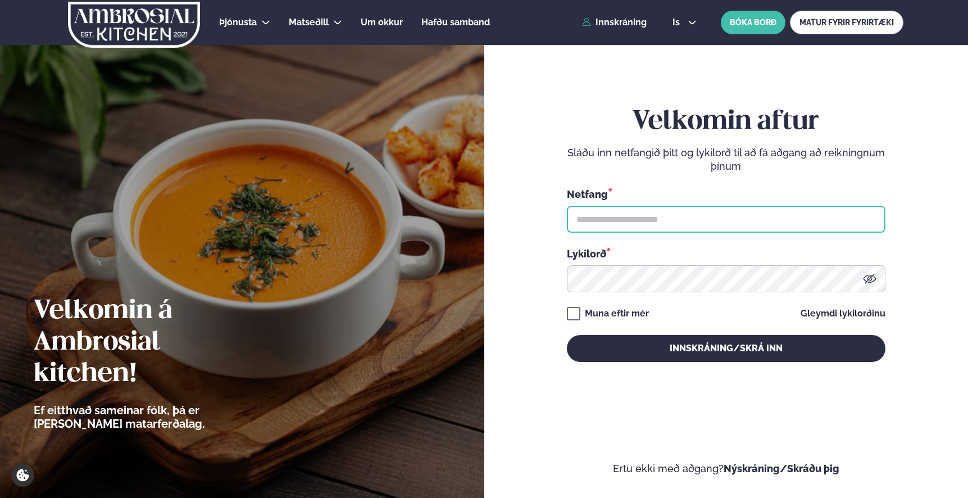
click at [666, 224] on input "text" at bounding box center [726, 219] width 318 height 27
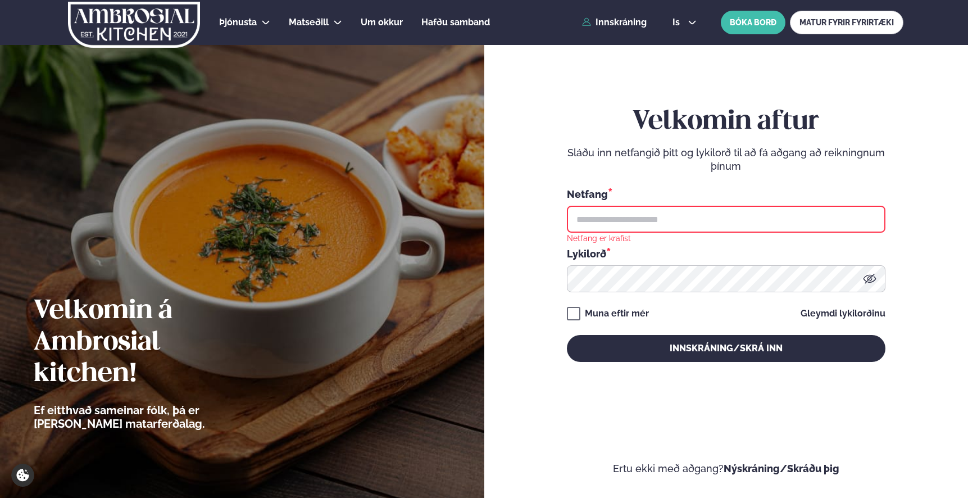
type input "**********"
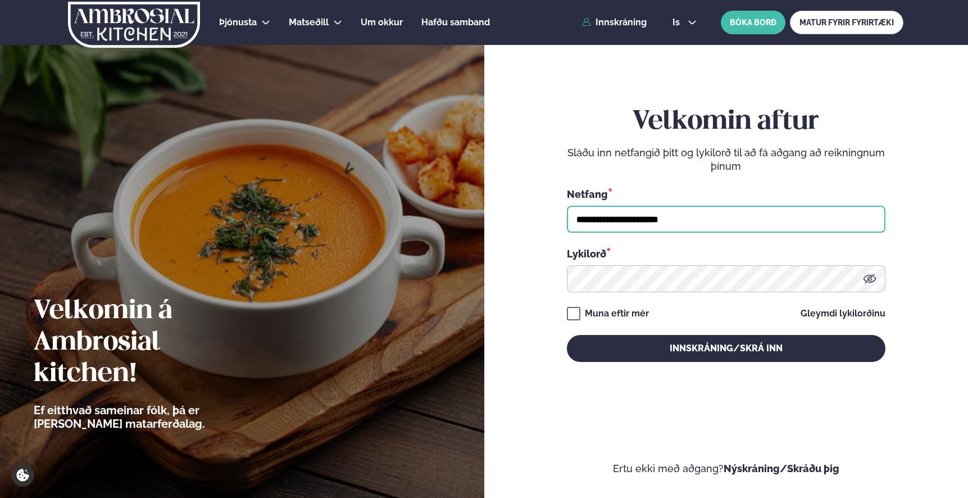
click at [567, 335] on button "Innskráning/Skrá inn" at bounding box center [726, 348] width 318 height 27
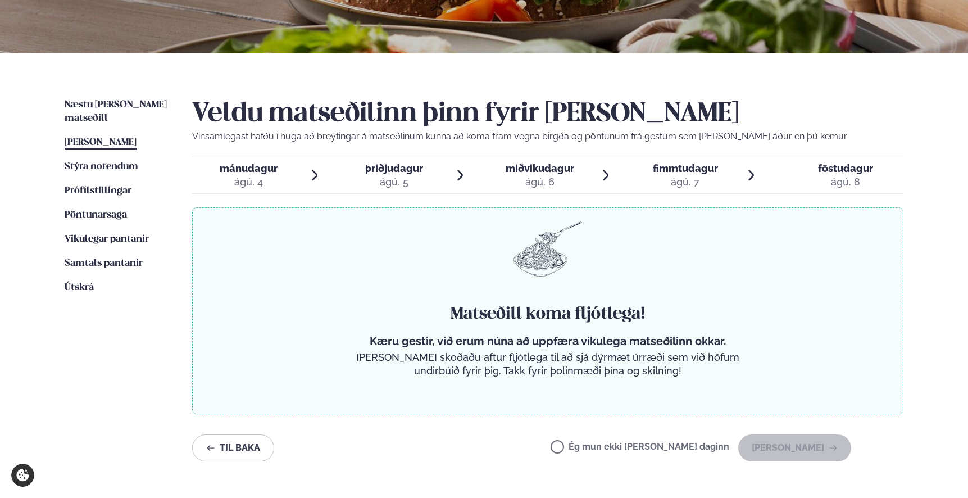
scroll to position [201, 0]
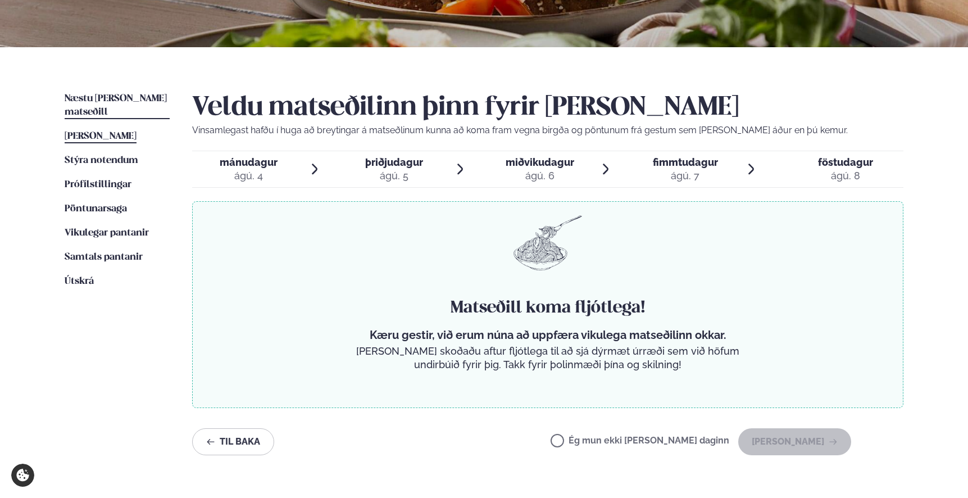
click at [122, 93] on link "Næstu [PERSON_NAME] matseðill Næsta vika" at bounding box center [117, 105] width 105 height 27
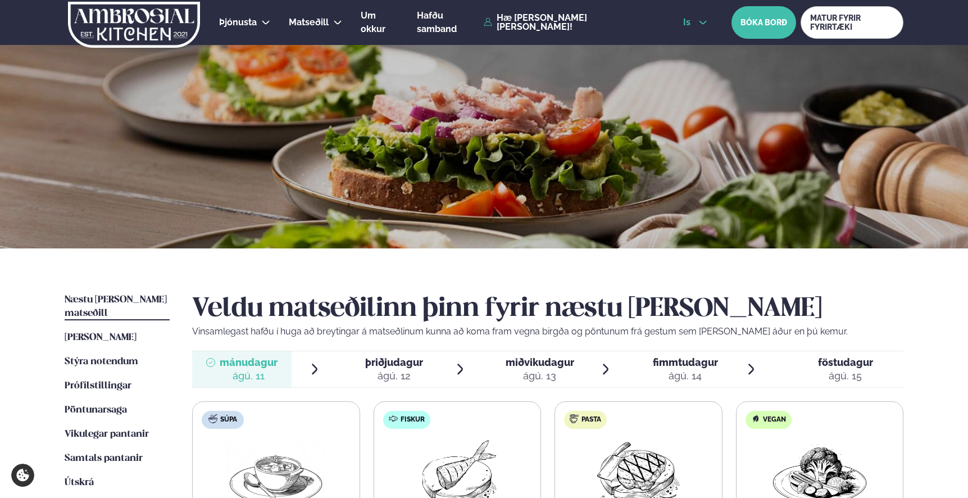
click at [698, 26] on icon at bounding box center [702, 22] width 9 height 9
click at [681, 43] on link "en" at bounding box center [695, 42] width 42 height 22
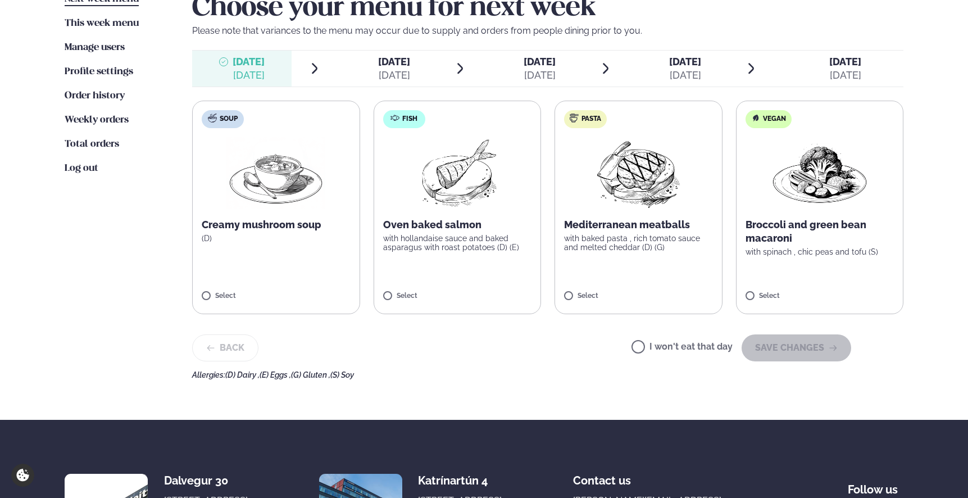
scroll to position [303, 0]
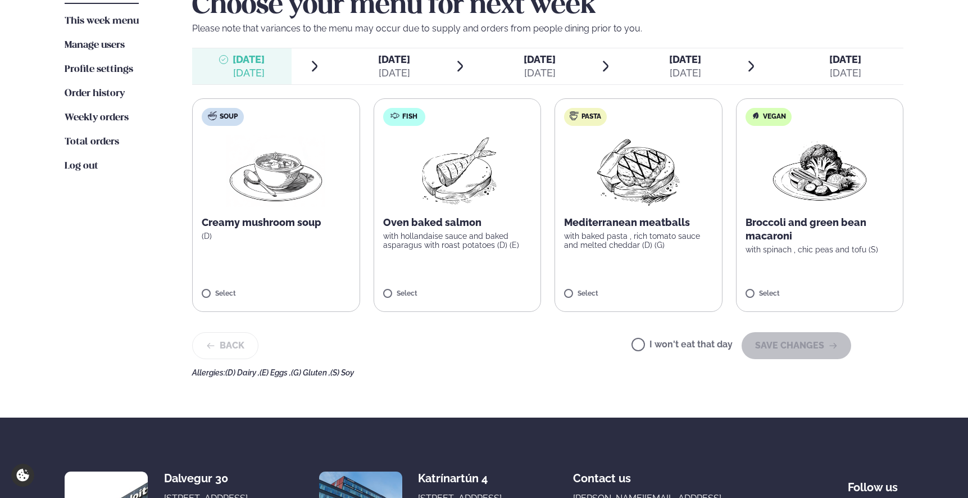
click at [642, 211] on label "Pasta Mediterranean meatballs with baked pasta , rich tomato sauce and melted c…" at bounding box center [638, 204] width 168 height 213
click at [779, 347] on button "SAVE CHANGES" at bounding box center [796, 345] width 110 height 27
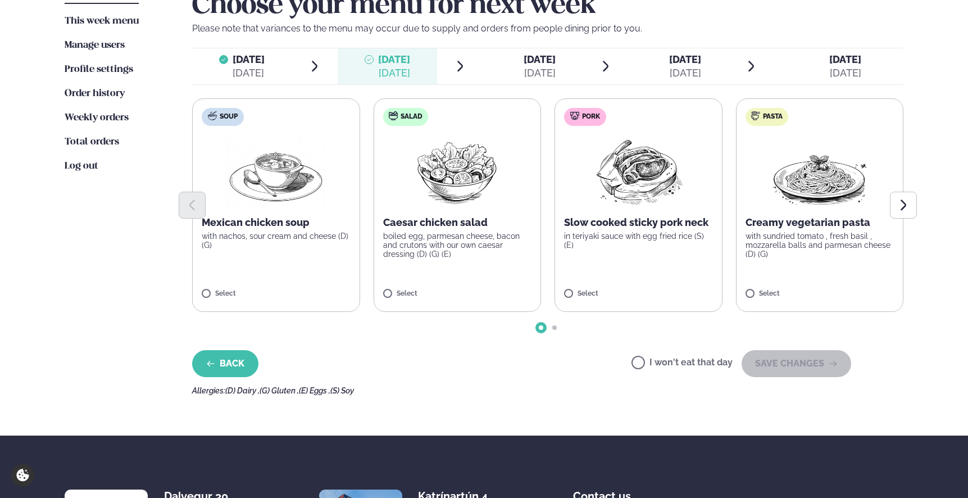
click at [225, 360] on button "Back" at bounding box center [225, 363] width 66 height 27
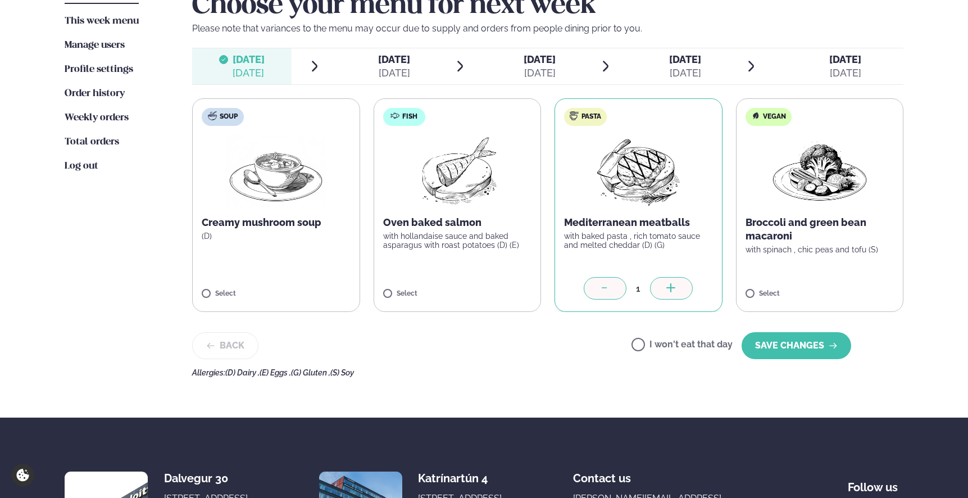
click at [311, 249] on label "Soup Creamy mushroom soup (D) Select" at bounding box center [276, 204] width 168 height 213
click at [790, 352] on button "SAVE CHANGES" at bounding box center [796, 345] width 110 height 27
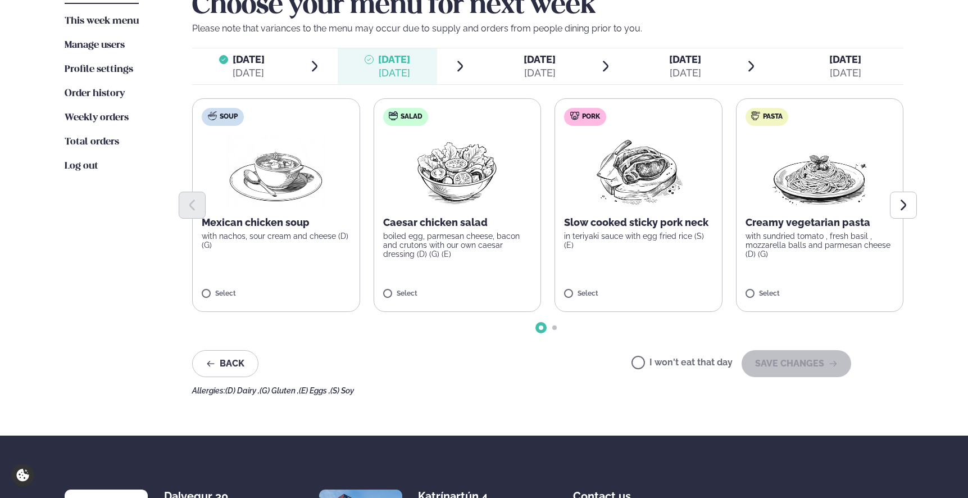
click at [614, 212] on div at bounding box center [547, 205] width 711 height 27
click at [585, 282] on label "Pork Slow cooked sticky pork neck in teriyaki sauce with egg fried rice (S) (E)…" at bounding box center [638, 204] width 168 height 213
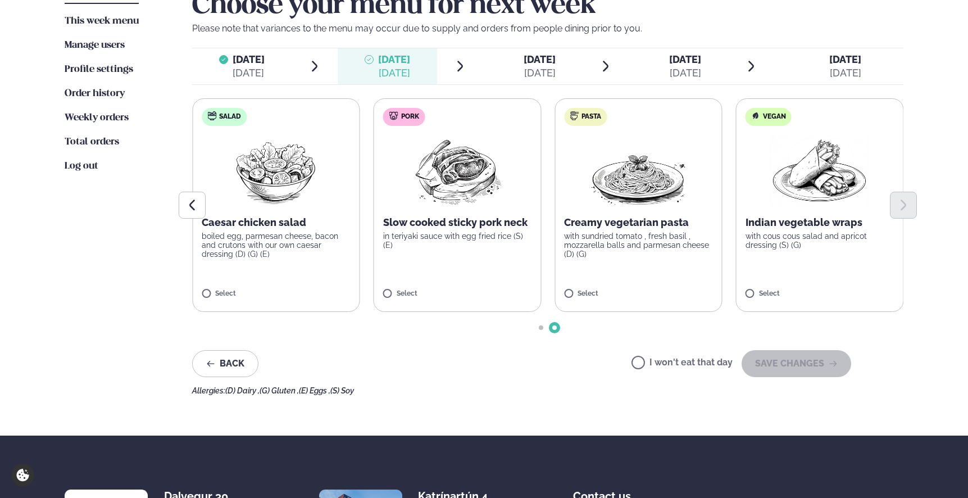
click at [441, 244] on label "Pork Slow cooked sticky pork neck in teriyaki sauce with egg fried rice (S) (E)…" at bounding box center [457, 204] width 168 height 213
click at [786, 363] on button "SAVE CHANGES" at bounding box center [796, 363] width 110 height 27
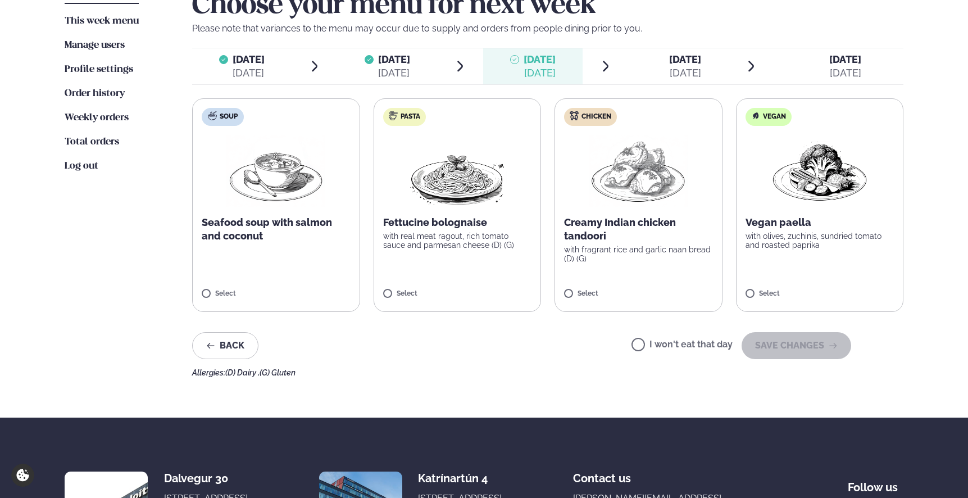
click at [645, 216] on p "Creamy Indian chicken tandoori" at bounding box center [638, 229] width 149 height 27
click at [823, 352] on button "SAVE CHANGES" at bounding box center [796, 345] width 110 height 27
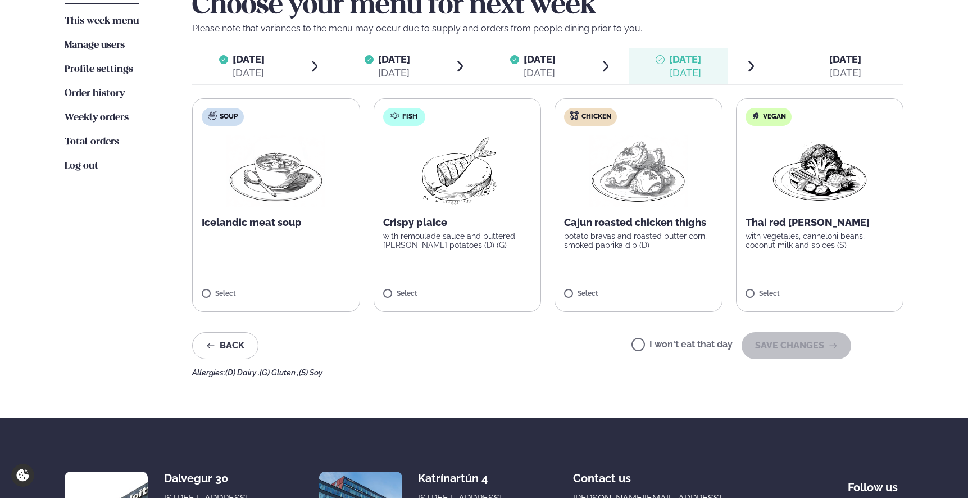
click at [635, 211] on label "Chicken Cajun roasted chicken thighs potato bravas and roasted butter corn, smo…" at bounding box center [638, 204] width 168 height 213
click at [800, 350] on button "SAVE CHANGES" at bounding box center [796, 345] width 110 height 27
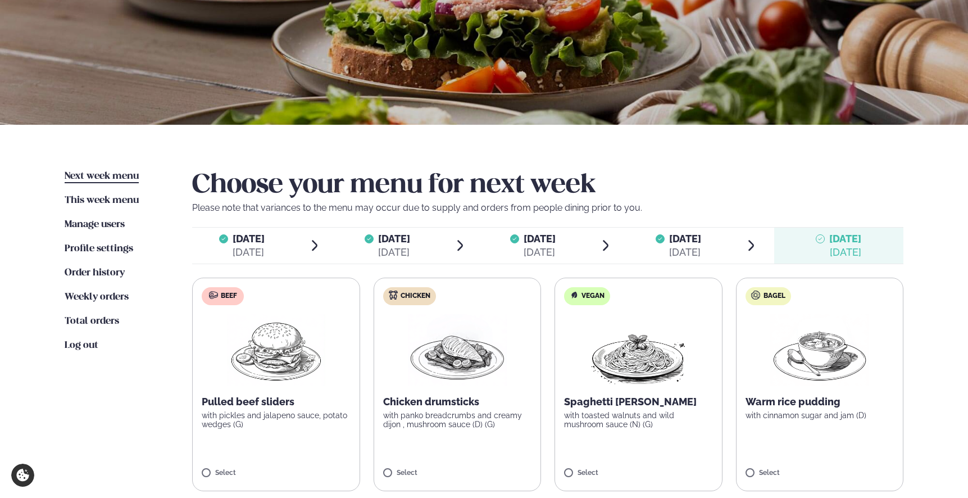
scroll to position [125, 0]
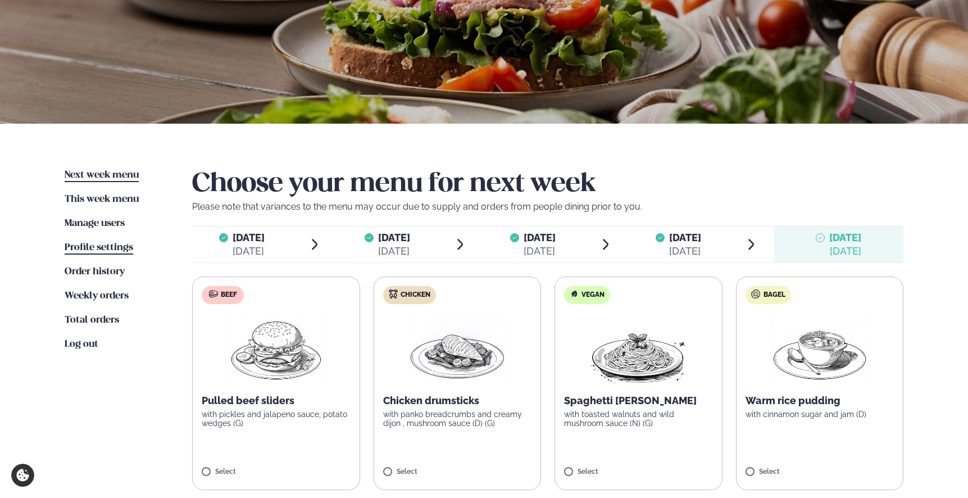
click at [120, 249] on span "Profile settings" at bounding box center [99, 248] width 69 height 10
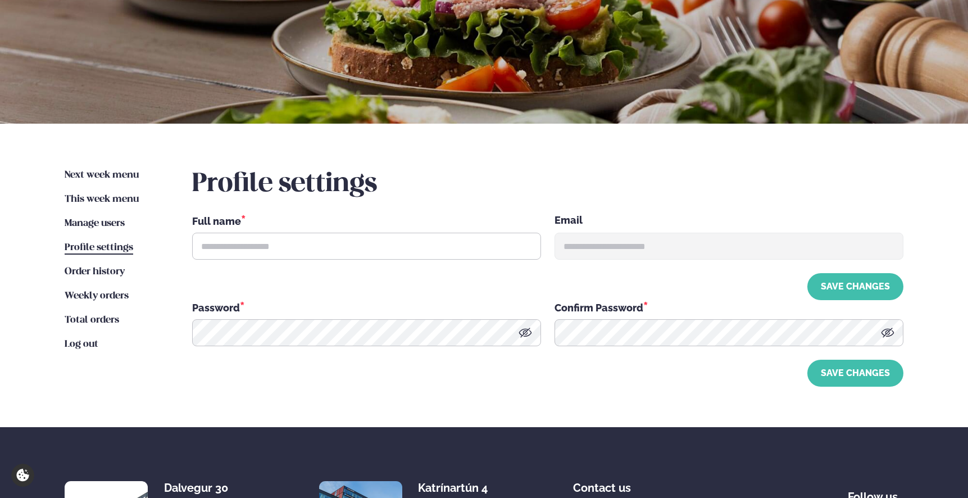
scroll to position [62, 0]
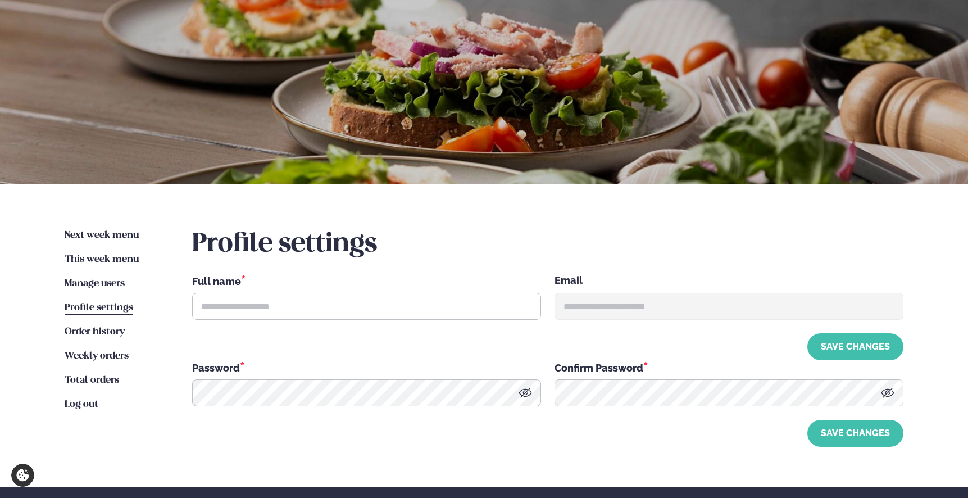
type input "**********"
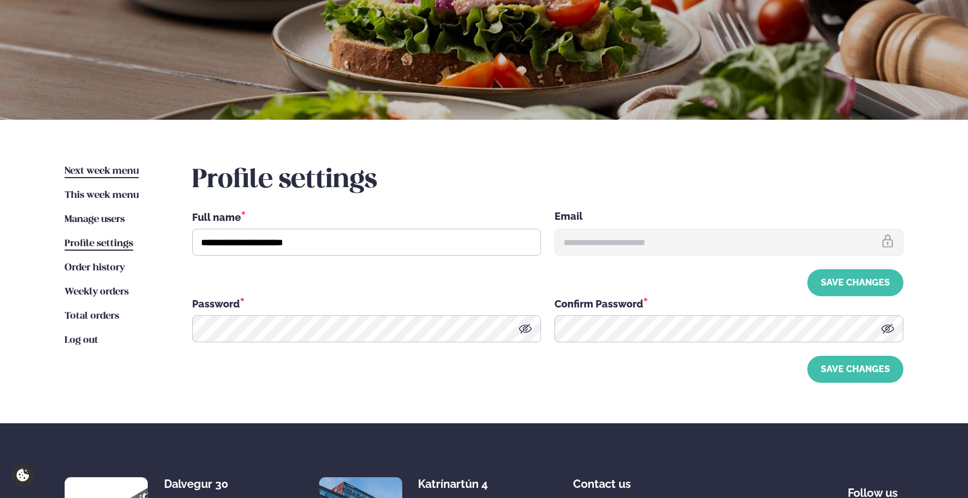
scroll to position [132, 0]
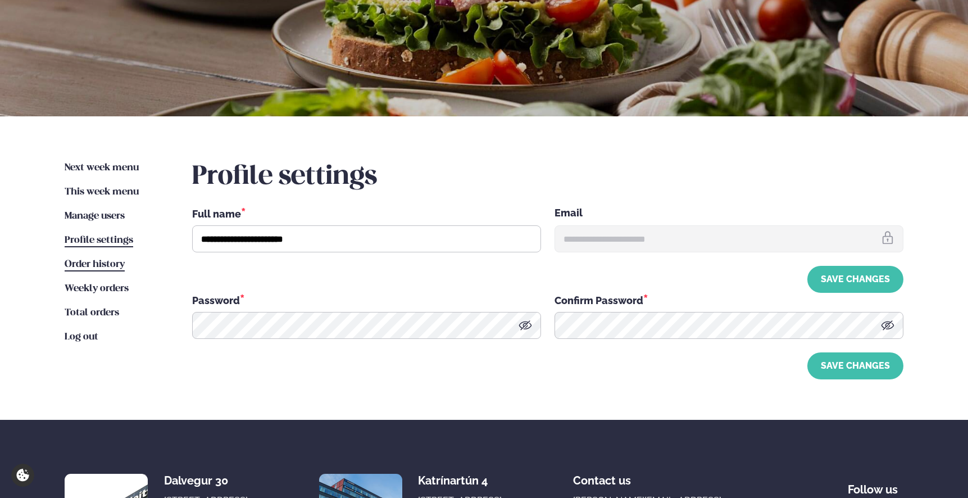
click at [104, 270] on link "Order history History" at bounding box center [95, 264] width 60 height 13
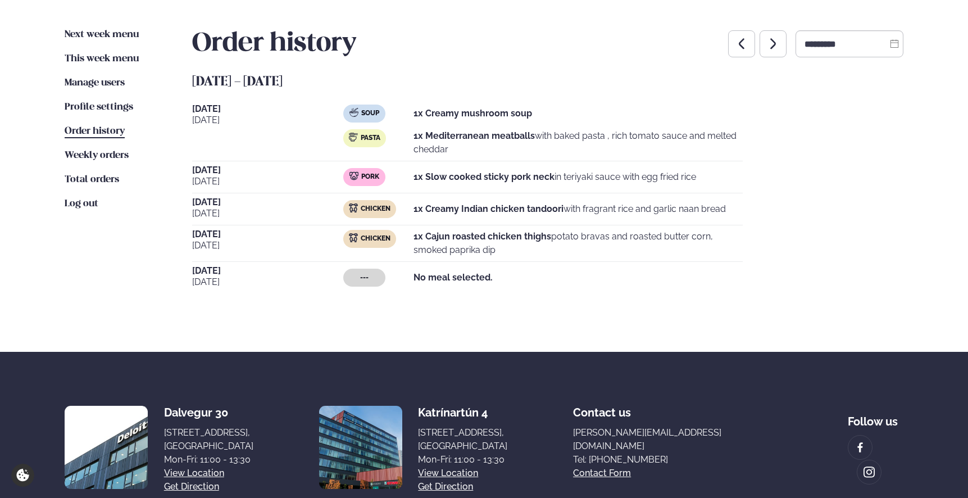
scroll to position [345, 0]
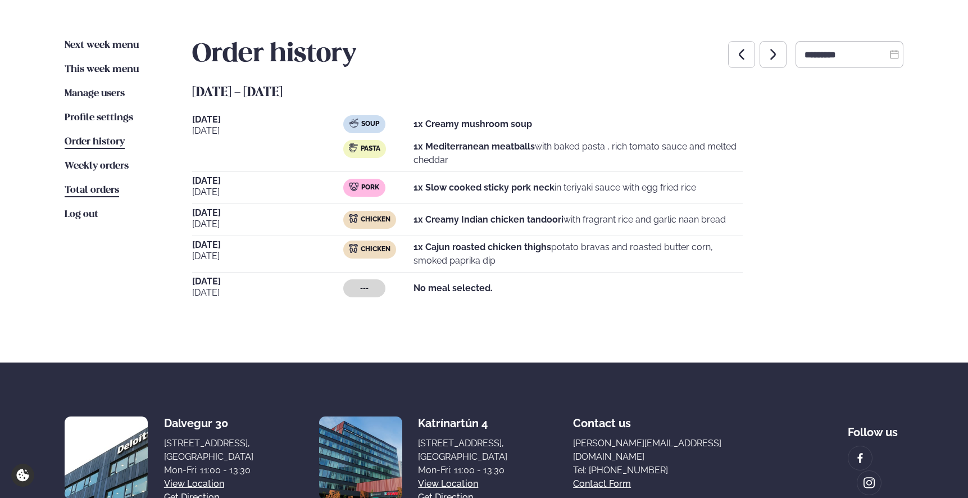
click at [109, 189] on span "Total orders" at bounding box center [92, 190] width 54 height 10
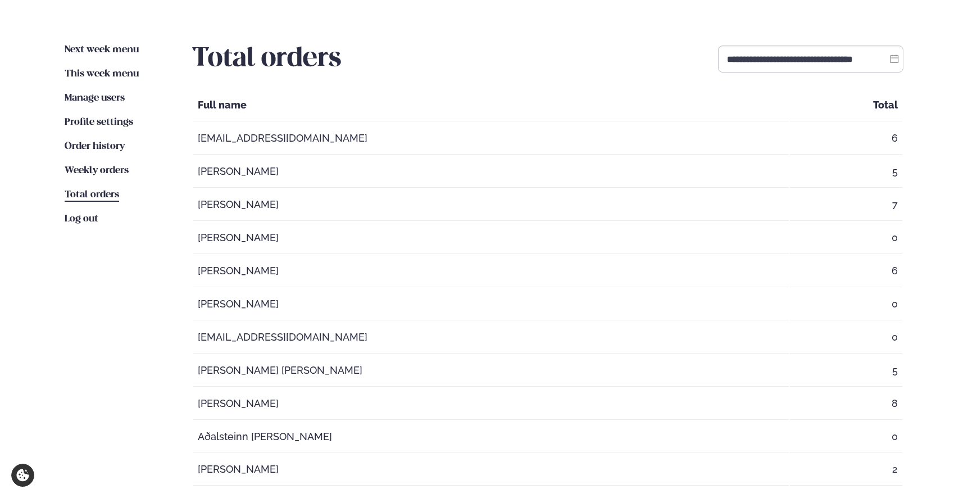
scroll to position [174, 0]
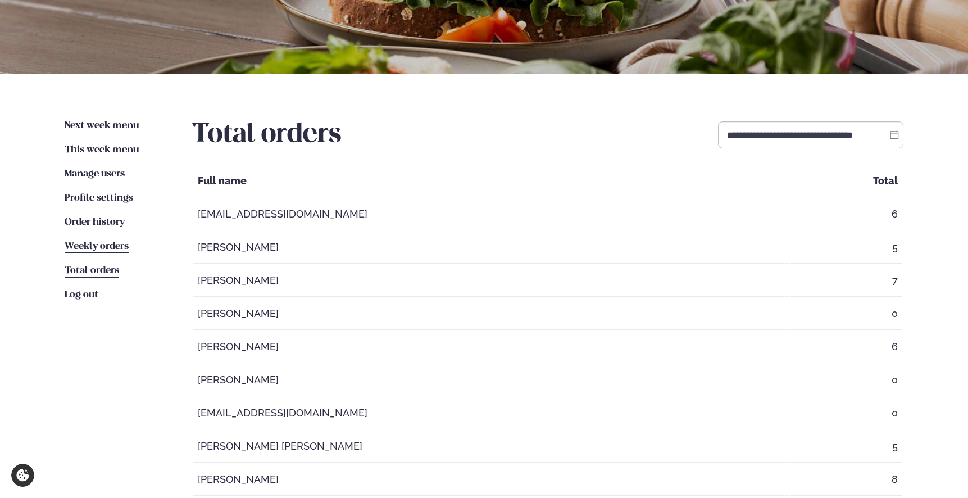
click at [106, 245] on span "Weekly orders" at bounding box center [97, 247] width 64 height 10
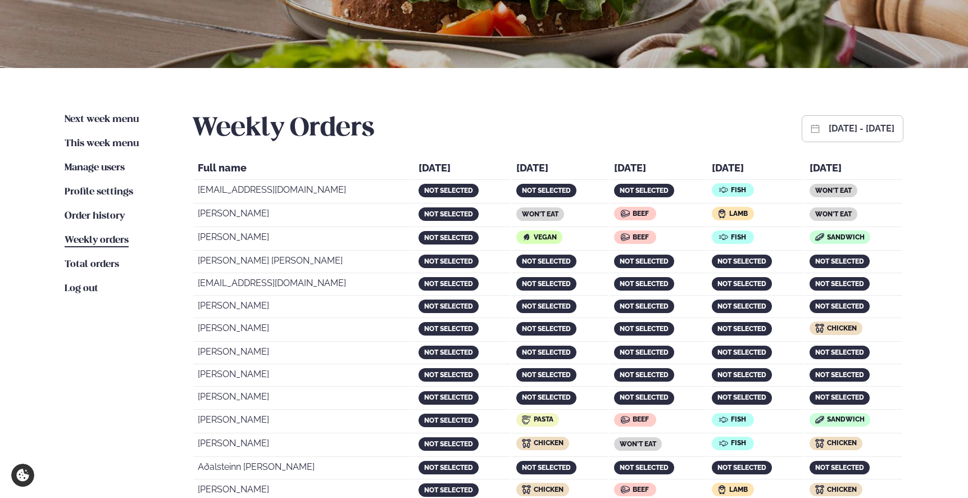
scroll to position [175, 0]
